Goal: Book appointment/travel/reservation

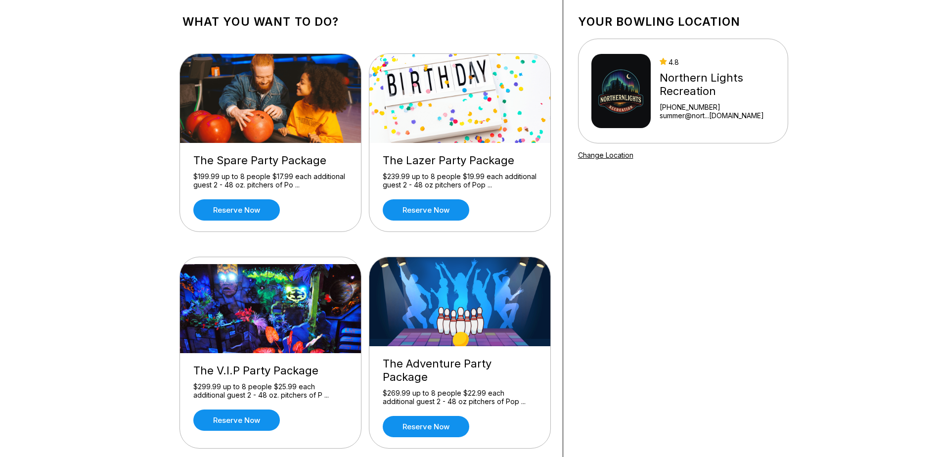
scroll to position [49, 0]
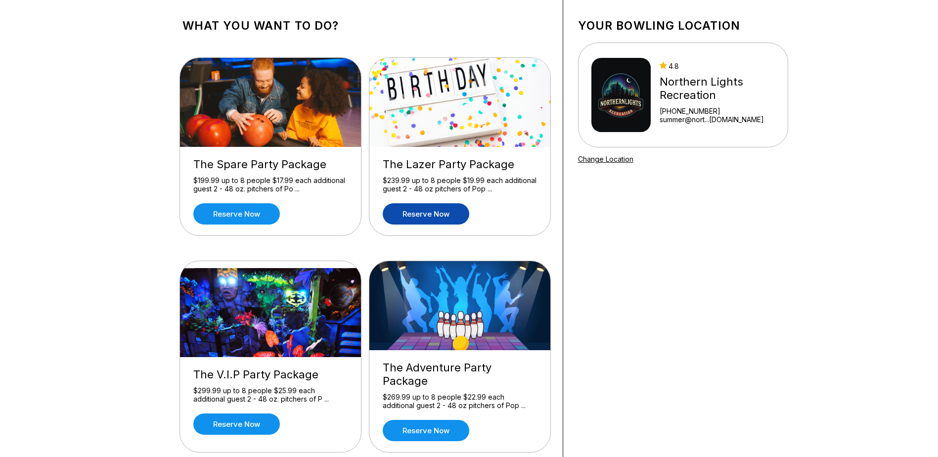
click at [423, 210] on link "Reserve now" at bounding box center [426, 213] width 87 height 21
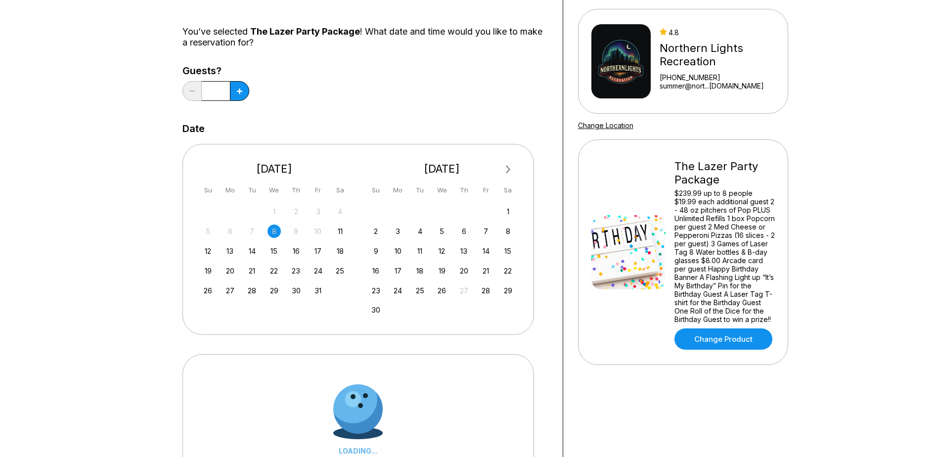
scroll to position [99, 0]
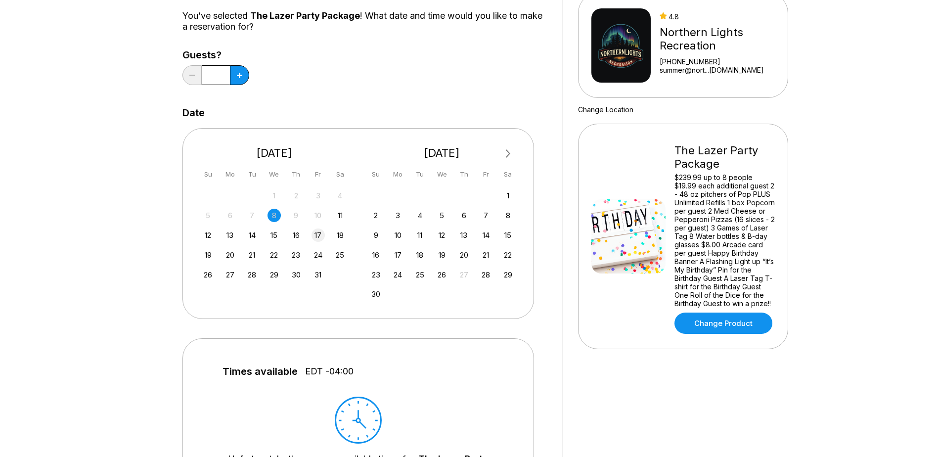
click at [320, 237] on div "17" at bounding box center [318, 234] width 13 height 13
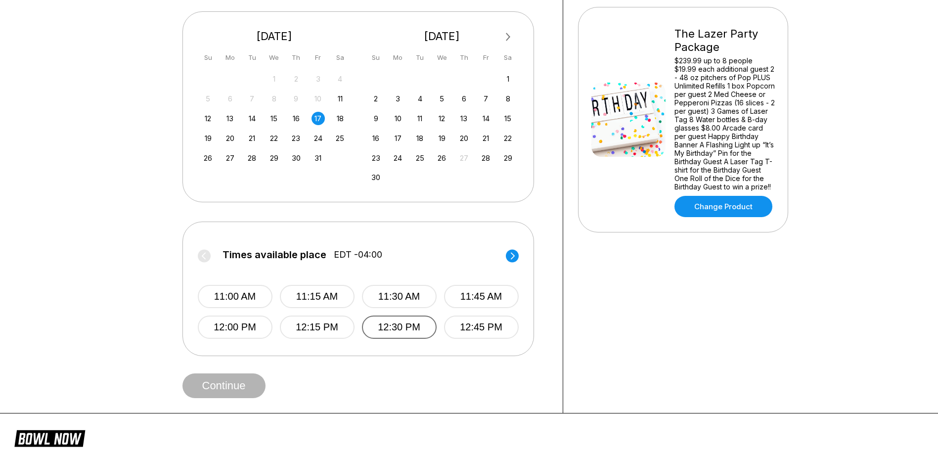
scroll to position [247, 0]
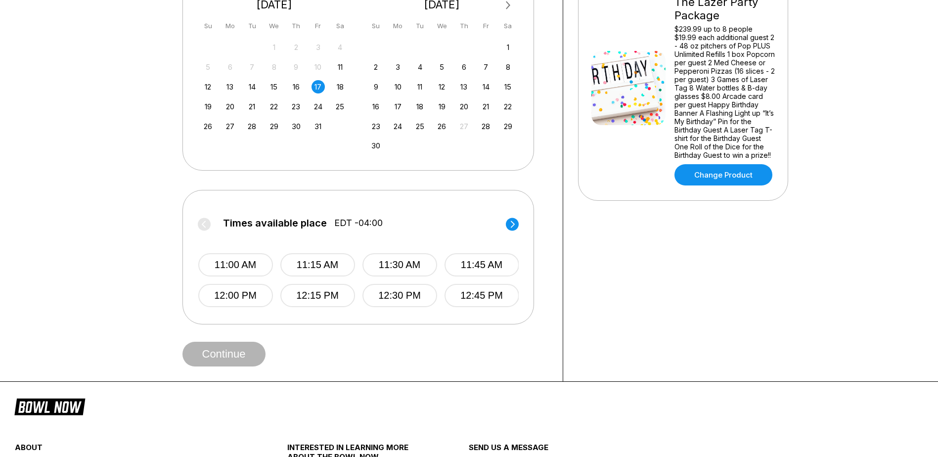
click at [511, 224] on circle at bounding box center [512, 224] width 13 height 13
click at [206, 228] on circle at bounding box center [204, 224] width 13 height 13
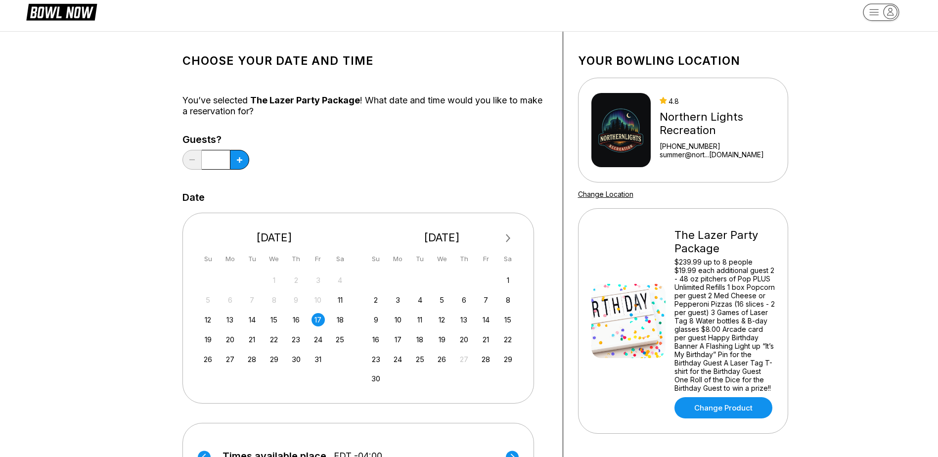
scroll to position [0, 0]
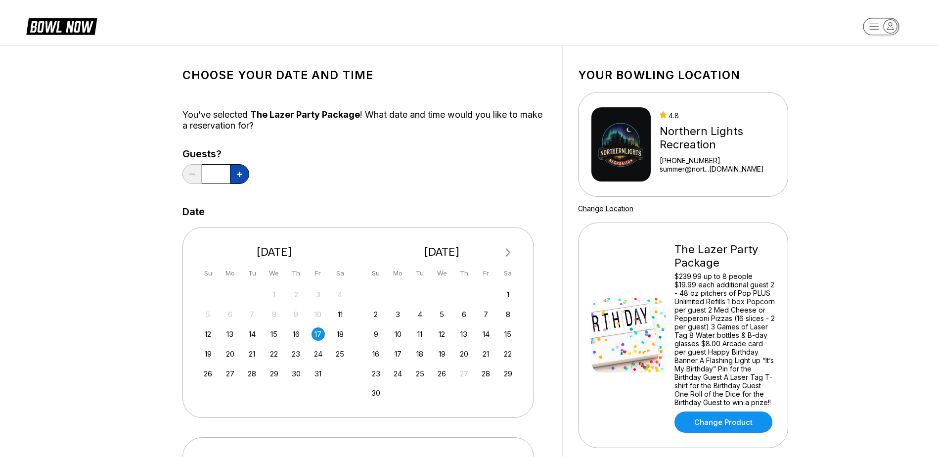
click at [241, 178] on button at bounding box center [239, 174] width 19 height 20
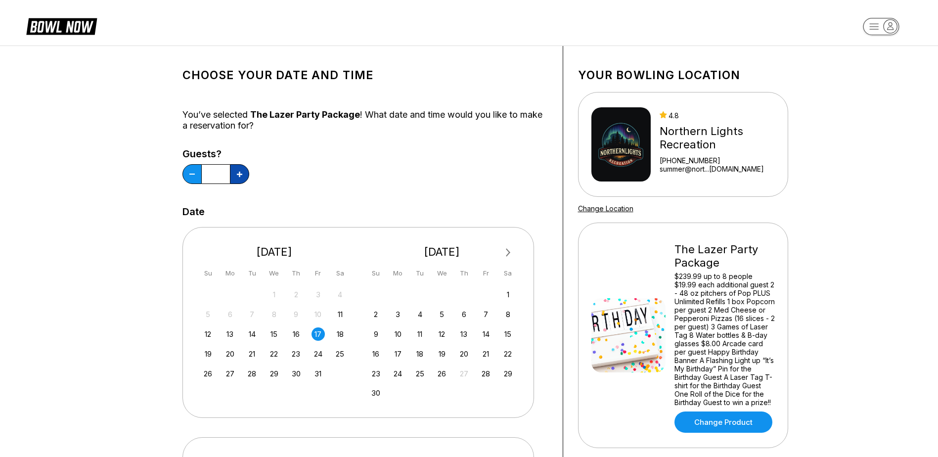
click at [241, 178] on button at bounding box center [239, 174] width 19 height 20
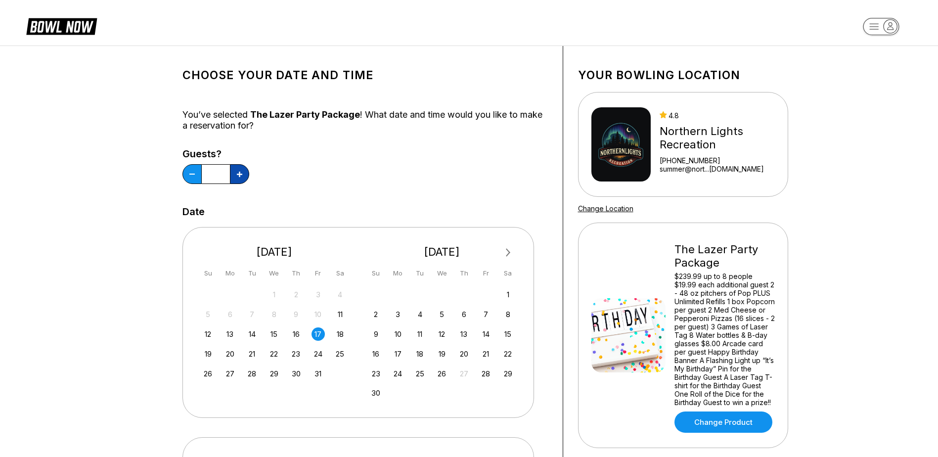
click at [241, 178] on button at bounding box center [239, 174] width 19 height 20
click at [193, 171] on button at bounding box center [192, 174] width 19 height 20
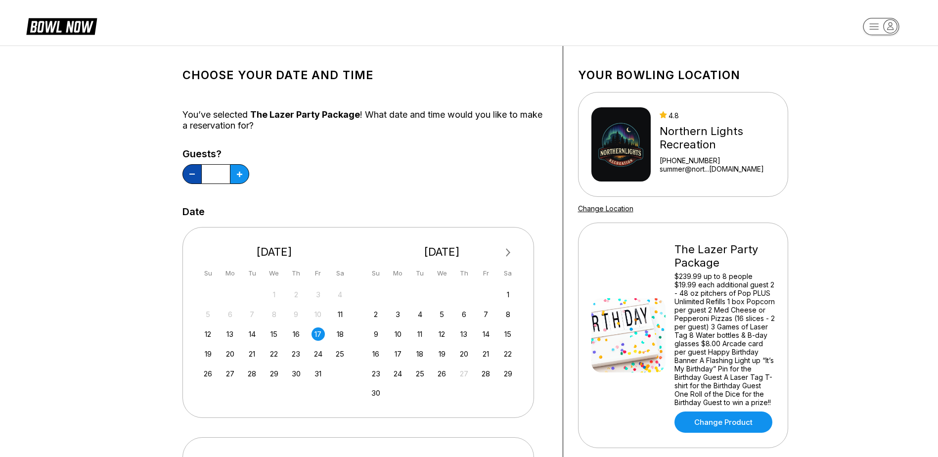
type input "**"
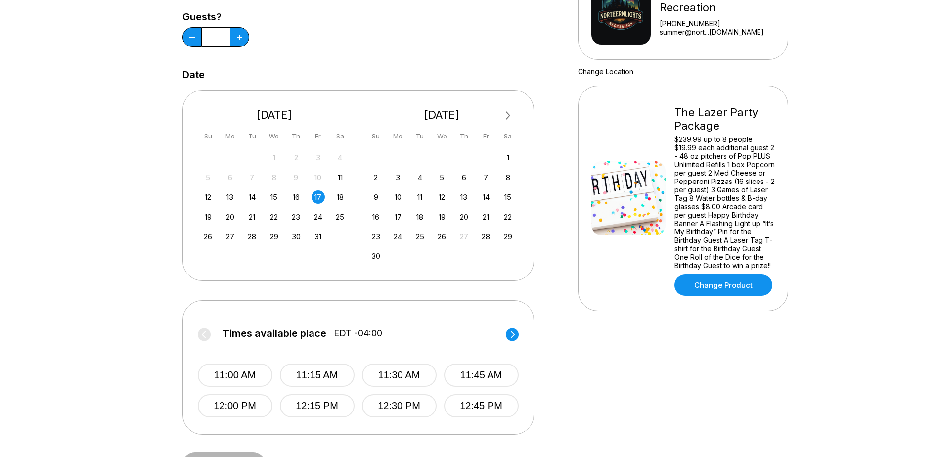
scroll to position [247, 0]
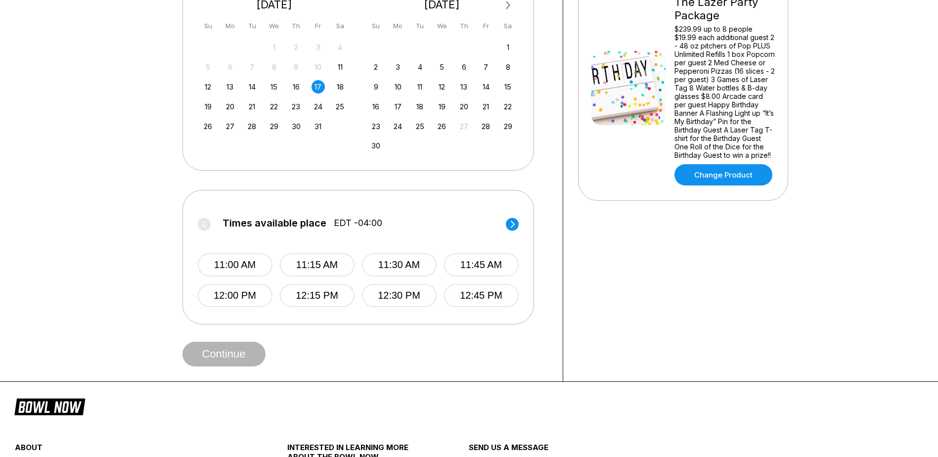
click at [510, 226] on circle at bounding box center [512, 224] width 13 height 13
click at [506, 226] on circle at bounding box center [512, 224] width 13 height 13
click at [503, 225] on label "Times available place EDT -04:00" at bounding box center [358, 226] width 321 height 16
click at [508, 223] on circle at bounding box center [512, 224] width 13 height 13
click at [200, 225] on circle at bounding box center [204, 224] width 13 height 13
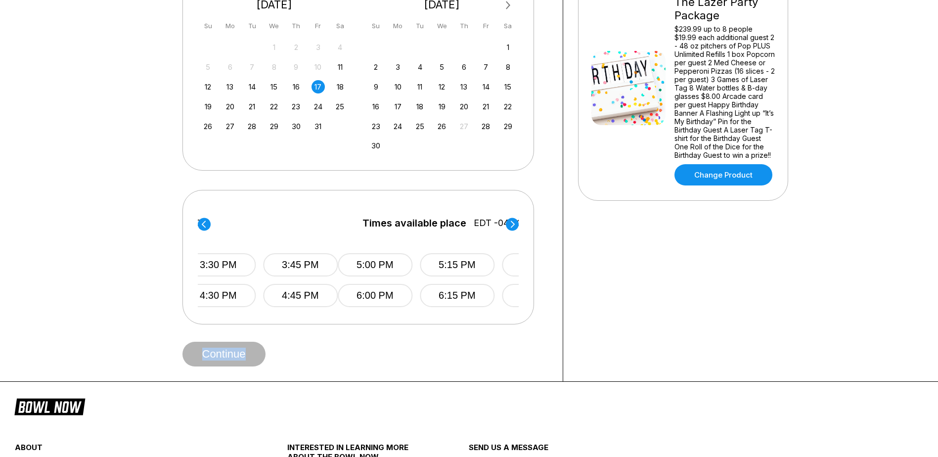
click at [200, 225] on circle at bounding box center [204, 224] width 13 height 13
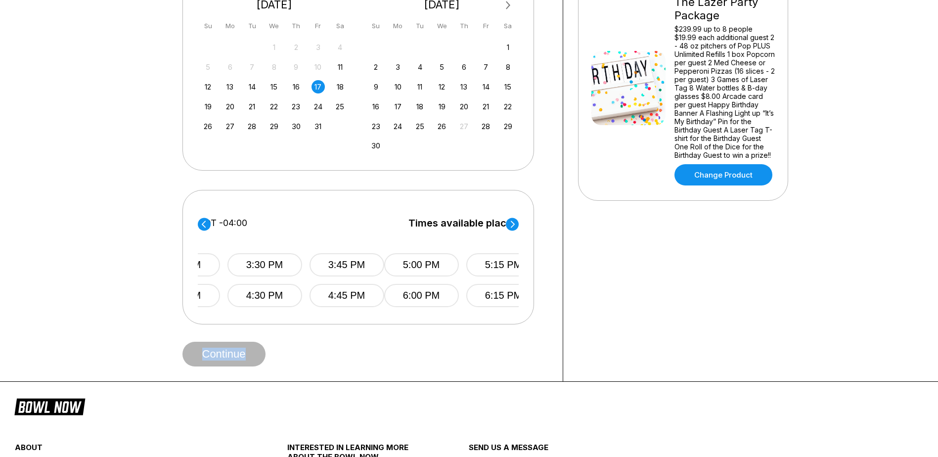
click at [200, 225] on circle at bounding box center [204, 224] width 13 height 13
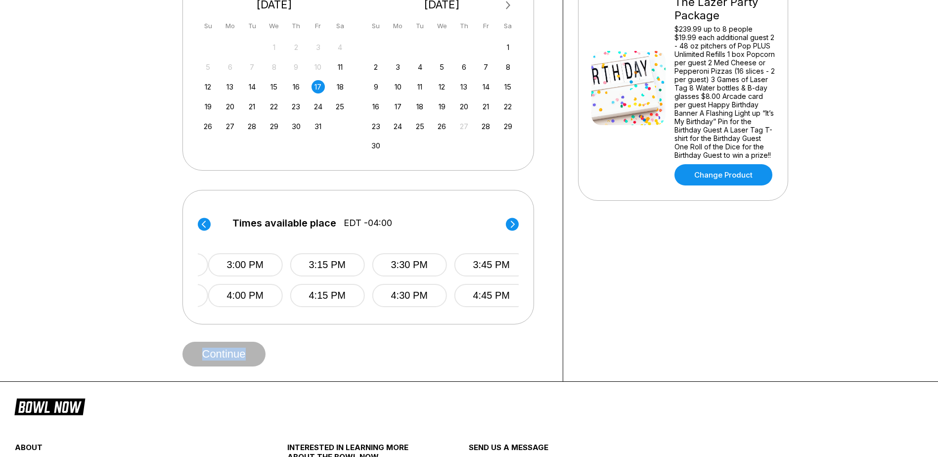
click at [200, 225] on circle at bounding box center [204, 224] width 13 height 13
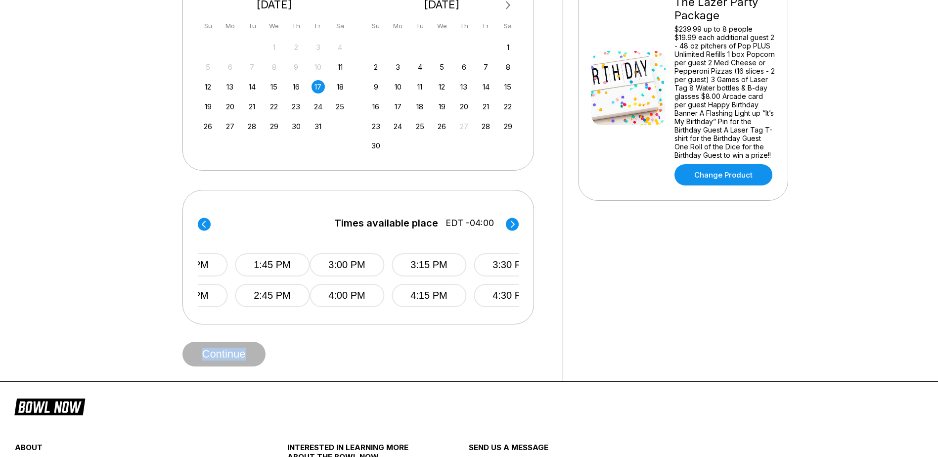
click at [200, 225] on circle at bounding box center [204, 224] width 13 height 13
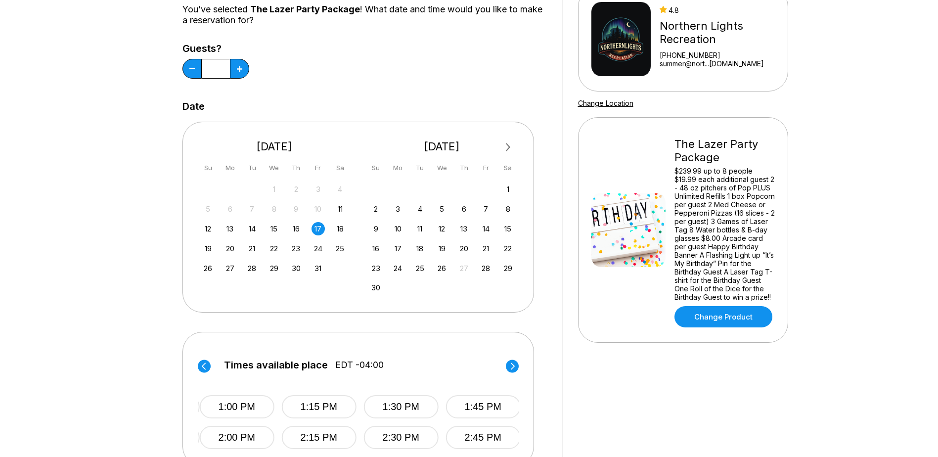
scroll to position [0, 0]
